Goal: Task Accomplishment & Management: Use online tool/utility

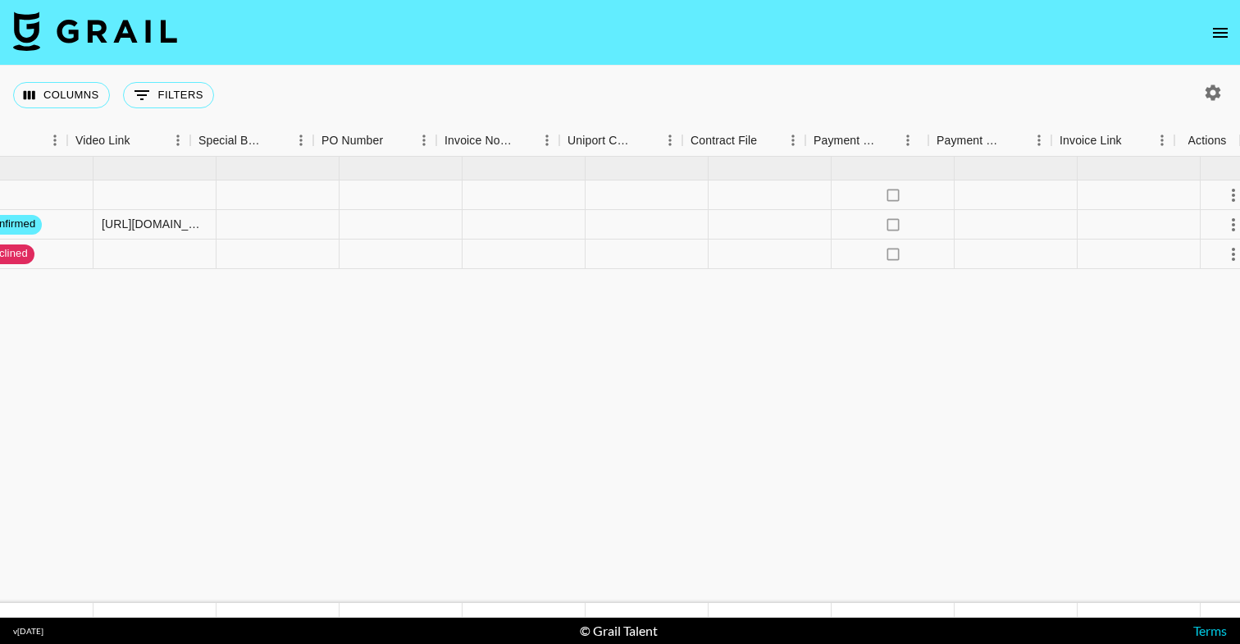
scroll to position [0, 1483]
click at [1212, 195] on icon "select merge strategy" at bounding box center [1208, 195] width 20 height 20
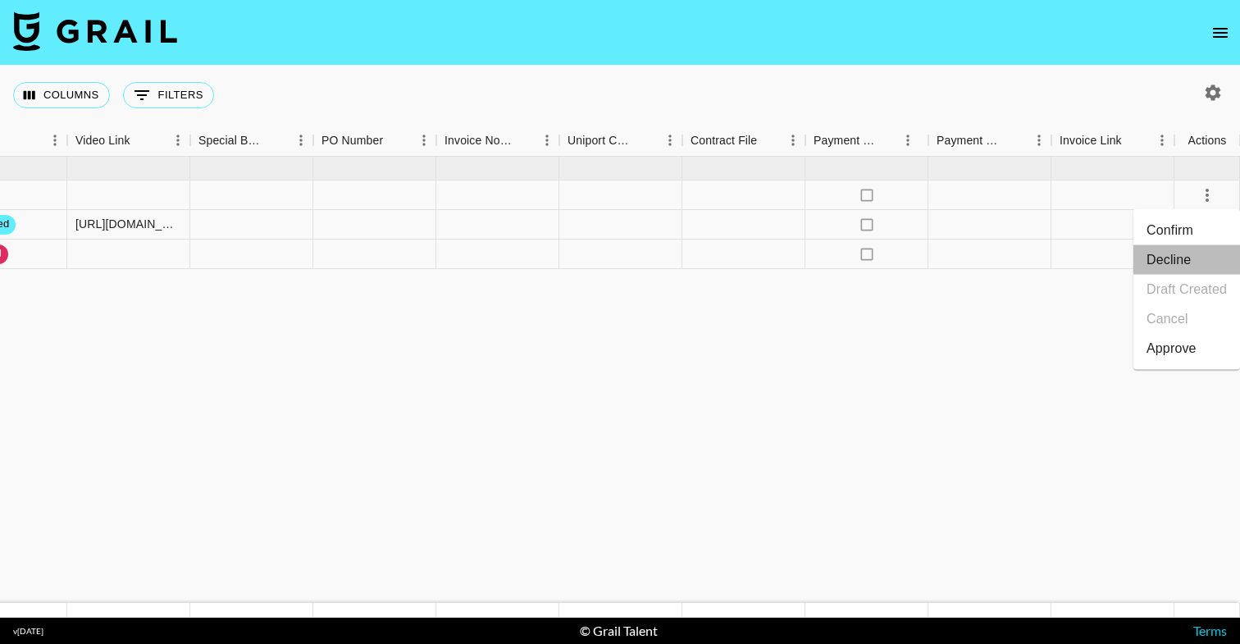
click at [1192, 271] on li "Decline" at bounding box center [1187, 260] width 107 height 30
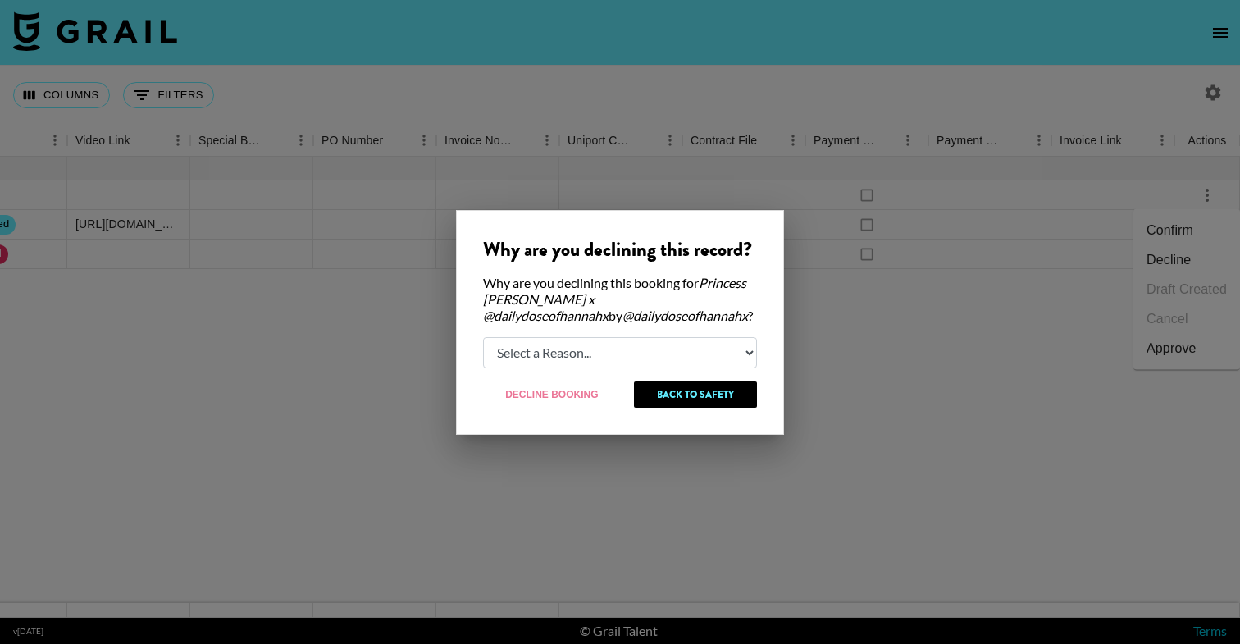
click at [564, 339] on select "Select a Reason... Relogging this deal due to a data issue The [PERSON_NAME] ca…" at bounding box center [620, 352] width 274 height 31
select select "relog"
click at [483, 337] on select "Select a Reason... Relogging this deal due to a data issue The [PERSON_NAME] ca…" at bounding box center [620, 352] width 274 height 31
click at [586, 395] on button "Decline Booking" at bounding box center [552, 394] width 139 height 26
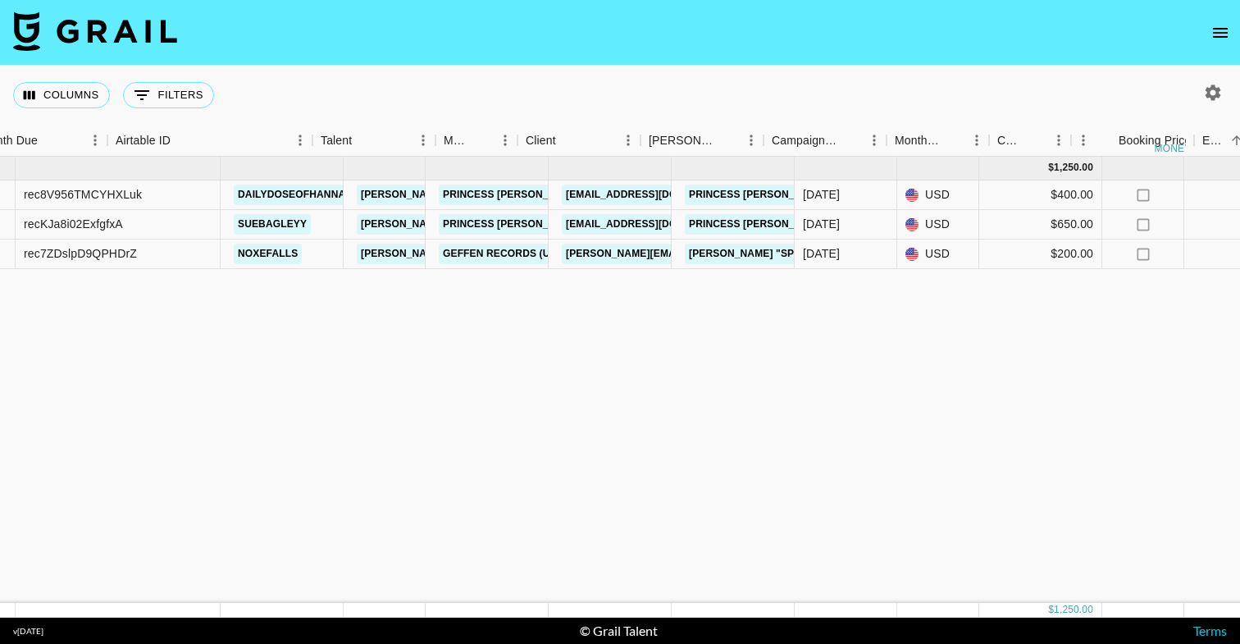
scroll to position [0, 0]
